Goal: Find specific page/section: Find specific page/section

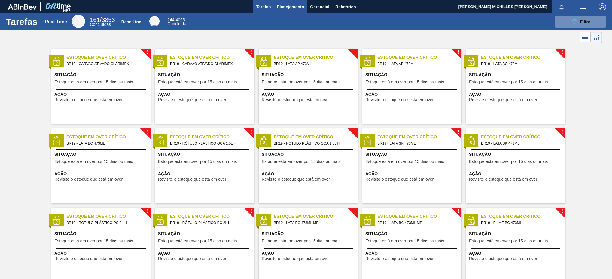
click at [299, 14] on div "Tarefas Real Time 161 / 3853 Concluídas Base Line 244 / 4065 Concluídas 089F7B8…" at bounding box center [306, 22] width 612 height 17
click at [302, 11] on button "Planejamento" at bounding box center [290, 7] width 33 height 14
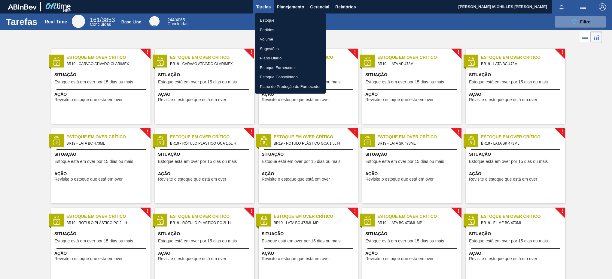
click at [288, 18] on li "Estoque" at bounding box center [290, 21] width 71 height 10
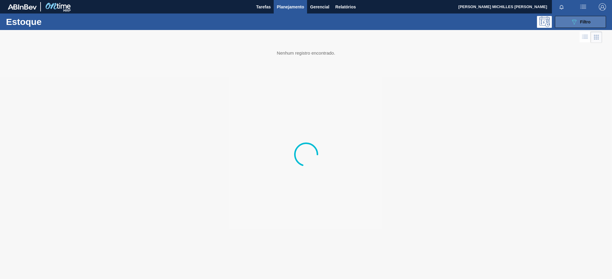
click at [578, 25] on div "089F7B8B-B2A5-4AFE-B5C0-19BA573D28AC Filtro" at bounding box center [581, 21] width 20 height 7
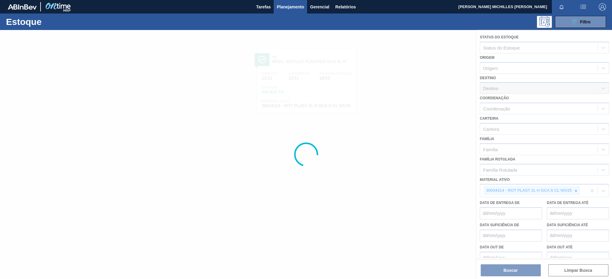
click at [591, 192] on div at bounding box center [306, 154] width 612 height 249
click at [590, 191] on div at bounding box center [306, 154] width 612 height 249
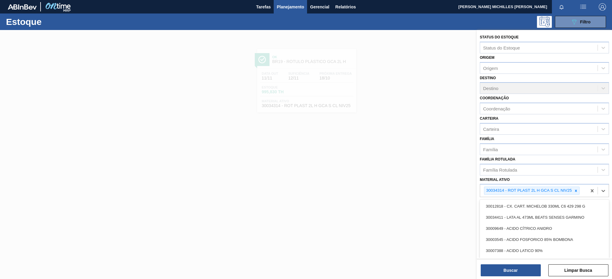
click at [580, 191] on div "30034314 - ROT PLAST 2L H GCA S CL NIV25" at bounding box center [532, 191] width 96 height 8
click at [576, 191] on icon at bounding box center [576, 191] width 2 height 2
paste ativo "30002305"
type ativo "30002305"
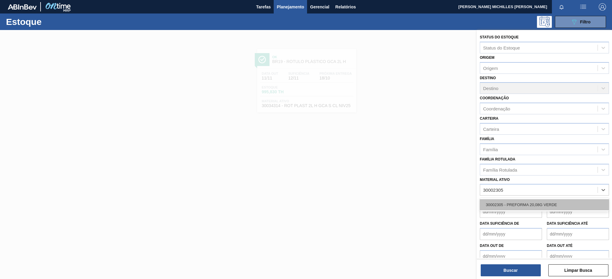
click at [559, 205] on div "30002305 - PREFORMA 20,08G VERDE" at bounding box center [544, 205] width 129 height 11
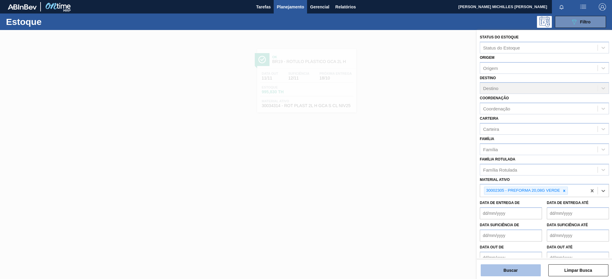
click at [488, 265] on button "Buscar" at bounding box center [511, 271] width 60 height 12
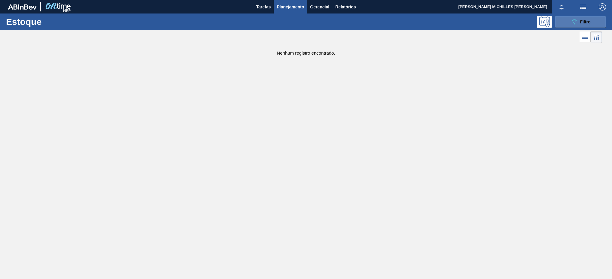
click at [571, 19] on icon "089F7B8B-B2A5-4AFE-B5C0-19BA573D28AC" at bounding box center [574, 21] width 7 height 7
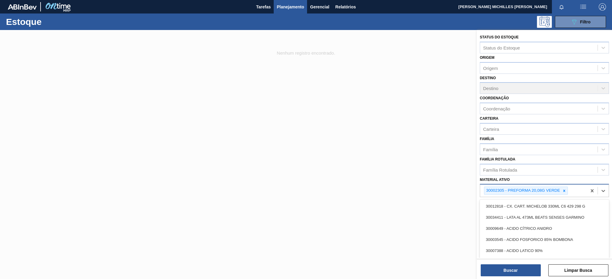
click at [577, 188] on div "30002305 - PREFORMA 20,08G VERDE" at bounding box center [533, 191] width 107 height 12
paste ativo "30003164"
type ativo "30003164"
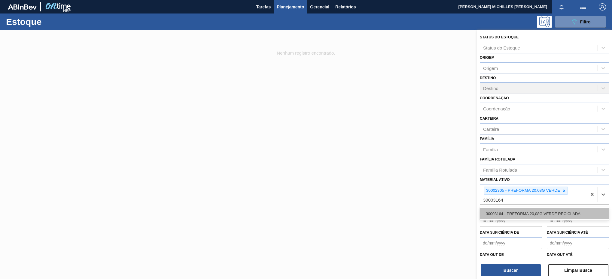
click at [548, 215] on div "30003164 - PREFORMA 20,08G VERDE RECICLADA" at bounding box center [544, 214] width 129 height 11
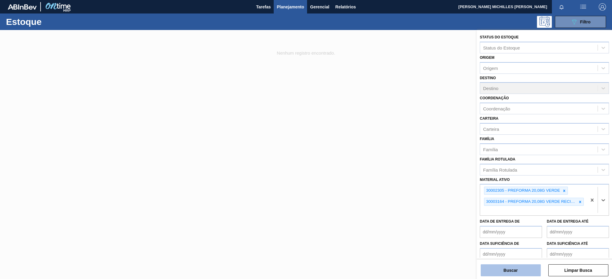
click at [519, 273] on button "Buscar" at bounding box center [511, 271] width 60 height 12
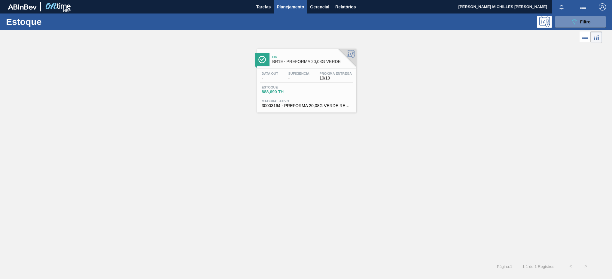
click at [292, 79] on span "-" at bounding box center [298, 78] width 21 height 5
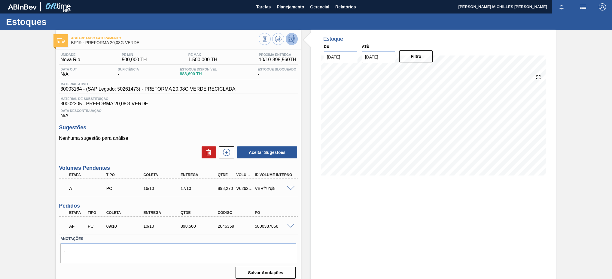
click at [291, 227] on span at bounding box center [290, 226] width 7 height 5
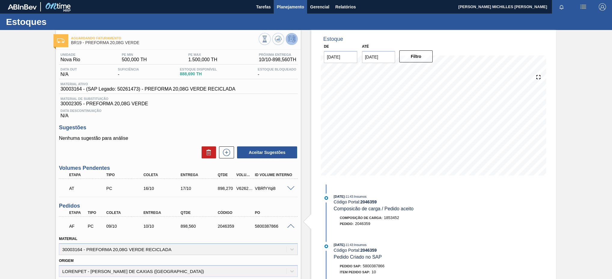
click at [284, 8] on span "Planejamento" at bounding box center [290, 6] width 27 height 7
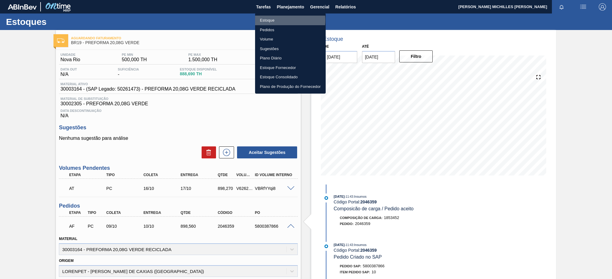
click at [275, 20] on li "Estoque" at bounding box center [290, 21] width 71 height 10
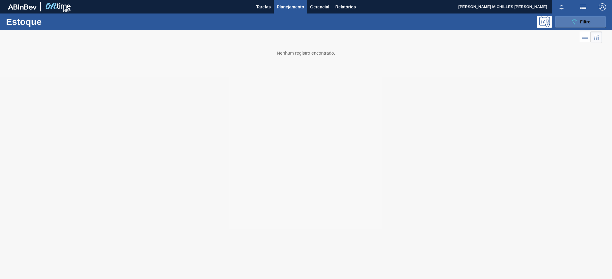
click at [572, 19] on icon "089F7B8B-B2A5-4AFE-B5C0-19BA573D28AC" at bounding box center [574, 21] width 7 height 7
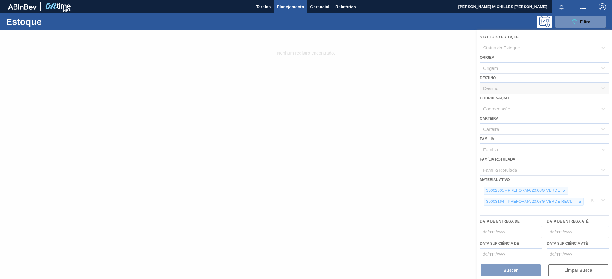
click at [590, 199] on div at bounding box center [306, 154] width 612 height 249
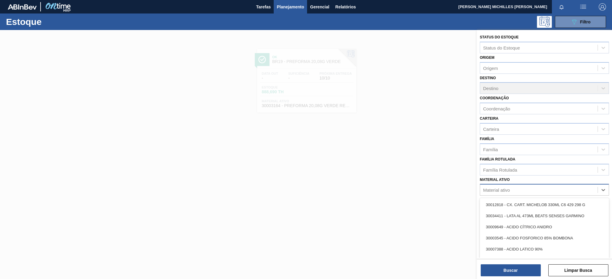
click at [515, 190] on div "Material ativo" at bounding box center [538, 190] width 117 height 9
paste ativo "30002311"
type ativo "30002311"
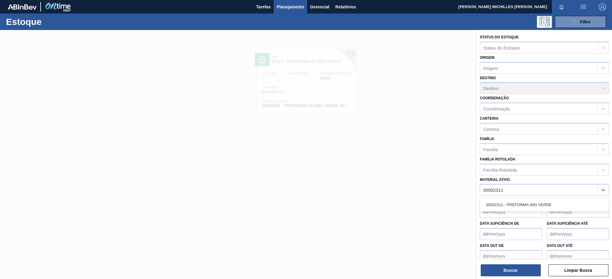
click at [496, 209] on div "30002311 - PREFORMA 40G VERDE" at bounding box center [544, 205] width 129 height 11
click at [568, 189] on div "30002311 - PREFORMA 40G VERDE" at bounding box center [533, 191] width 107 height 12
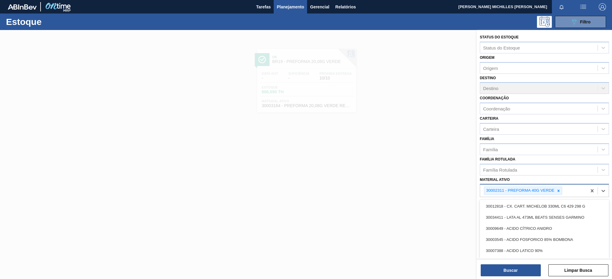
paste ativo "30003048"
type ativo "30003048"
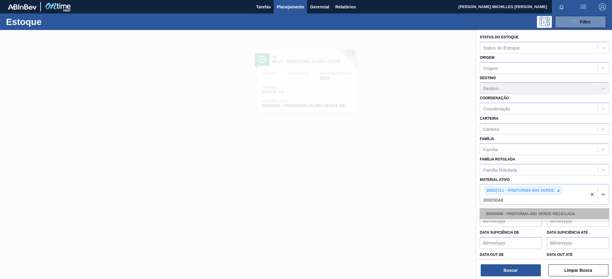
click at [522, 218] on div "30003048 - PREFORMA 40G VERDE RECICLADA" at bounding box center [544, 214] width 129 height 11
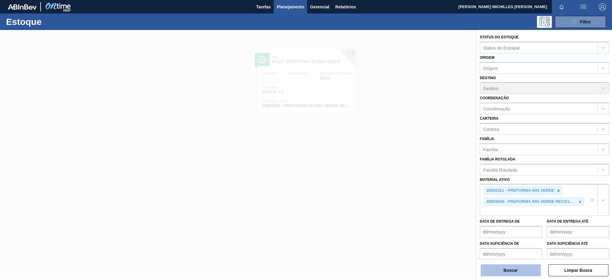
click at [524, 266] on button "Buscar" at bounding box center [511, 271] width 60 height 12
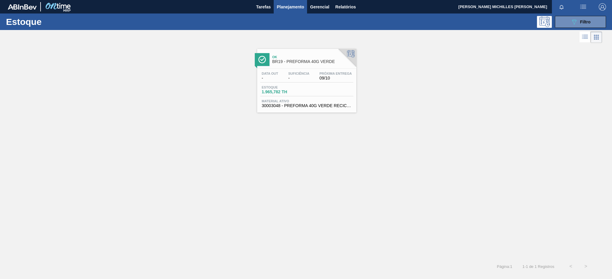
click at [331, 90] on div "Estoque 1.965,782 TH" at bounding box center [306, 91] width 93 height 11
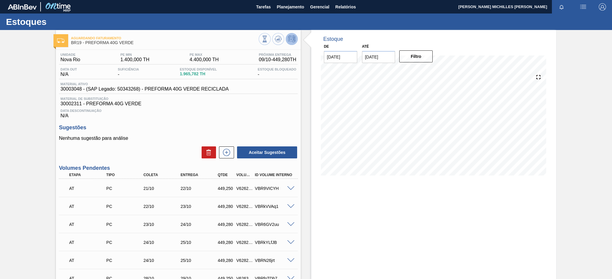
scroll to position [151, 0]
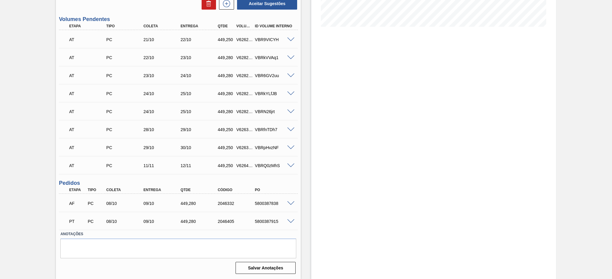
click at [291, 204] on span at bounding box center [290, 204] width 7 height 5
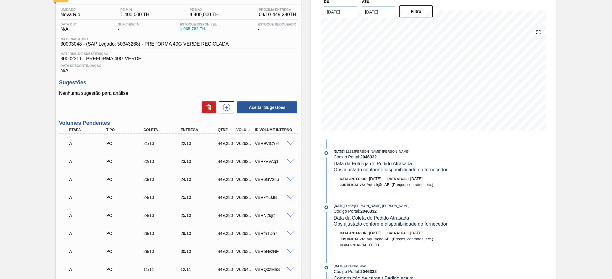
scroll to position [0, 0]
